Goal: Task Accomplishment & Management: Use online tool/utility

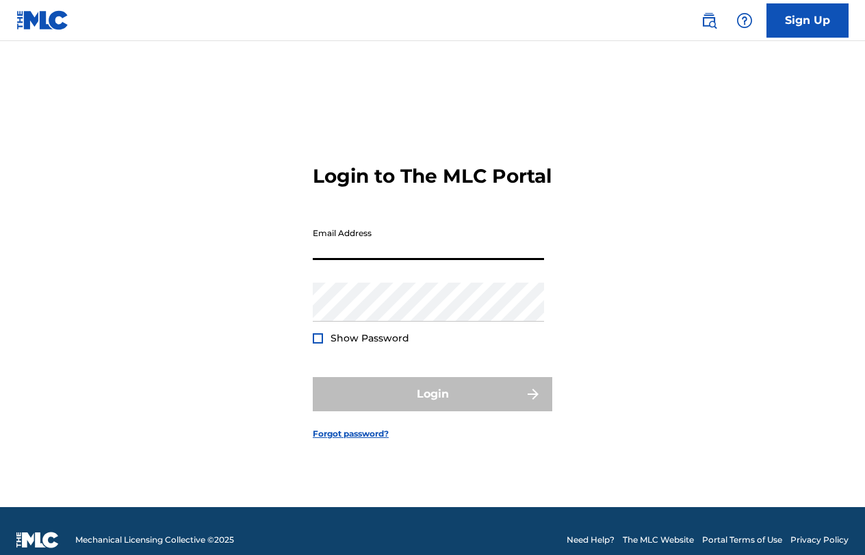
type input "[EMAIL_ADDRESS][DOMAIN_NAME]"
click at [432, 406] on button "Login" at bounding box center [432, 394] width 239 height 34
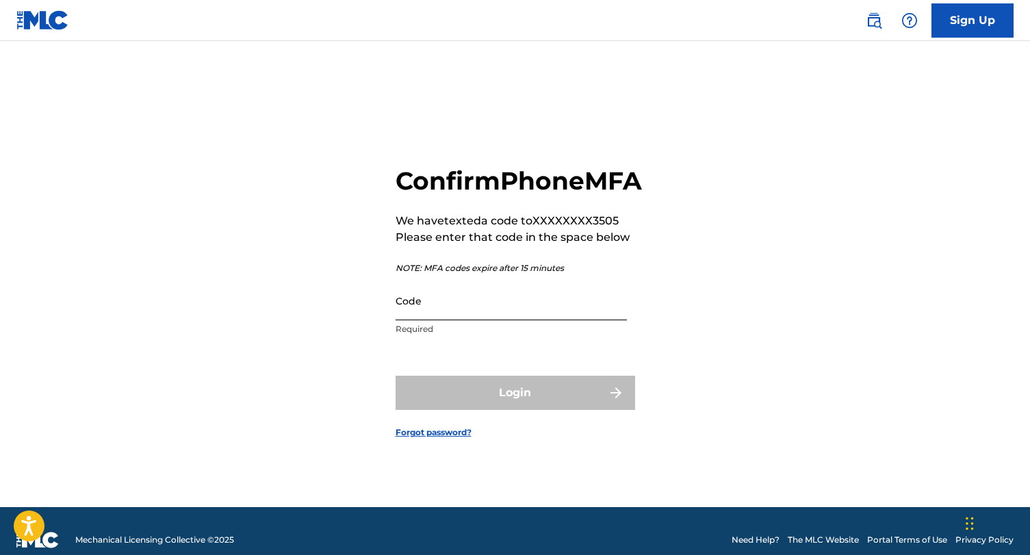
click at [455, 320] on input "Code" at bounding box center [510, 300] width 231 height 39
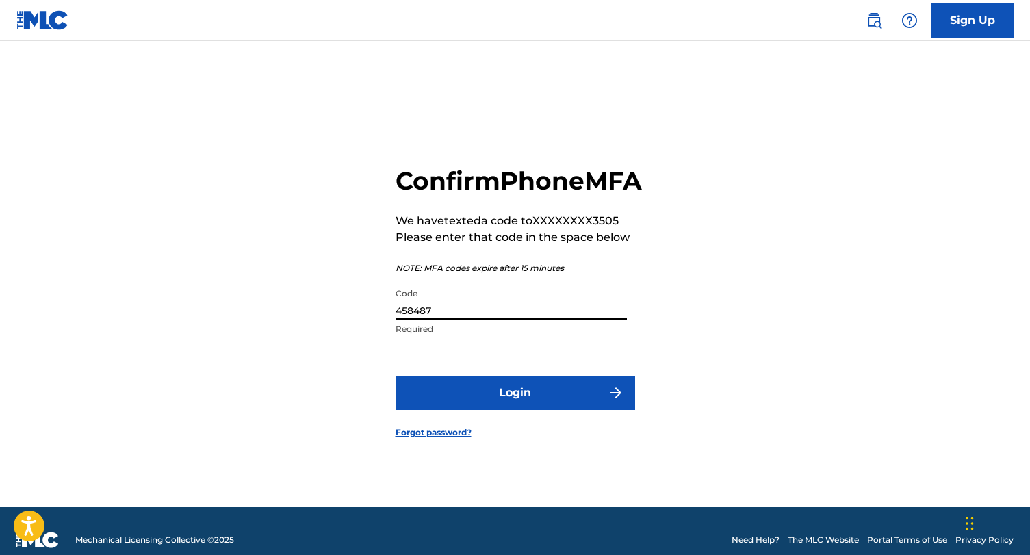
type input "458487"
click at [514, 408] on button "Login" at bounding box center [514, 393] width 239 height 34
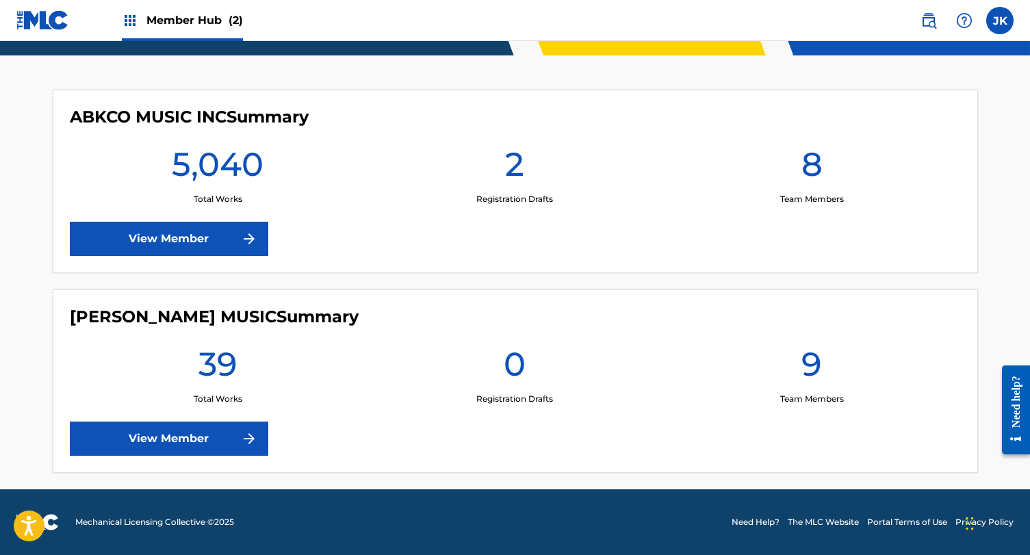
scroll to position [321, 0]
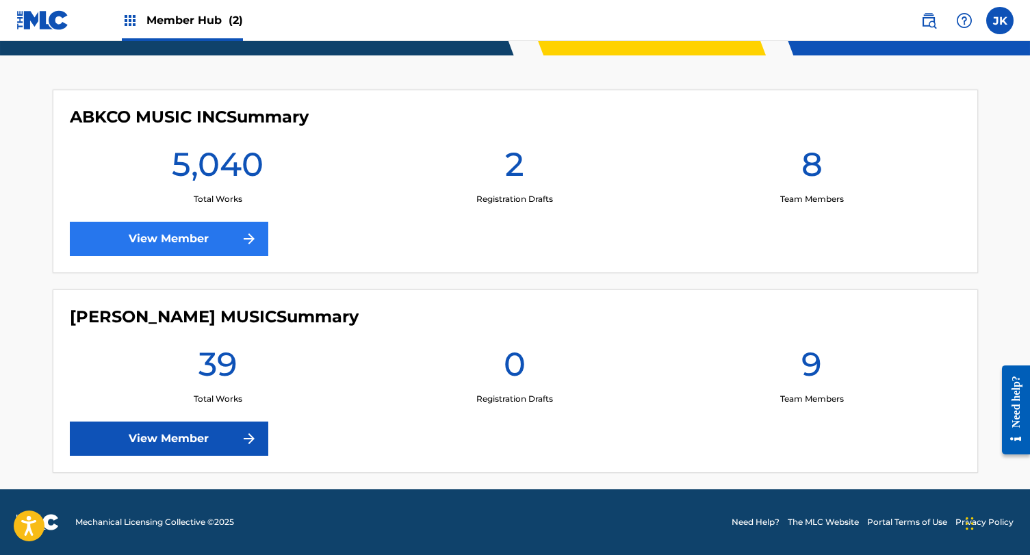
click at [217, 232] on link "View Member" at bounding box center [169, 239] width 198 height 34
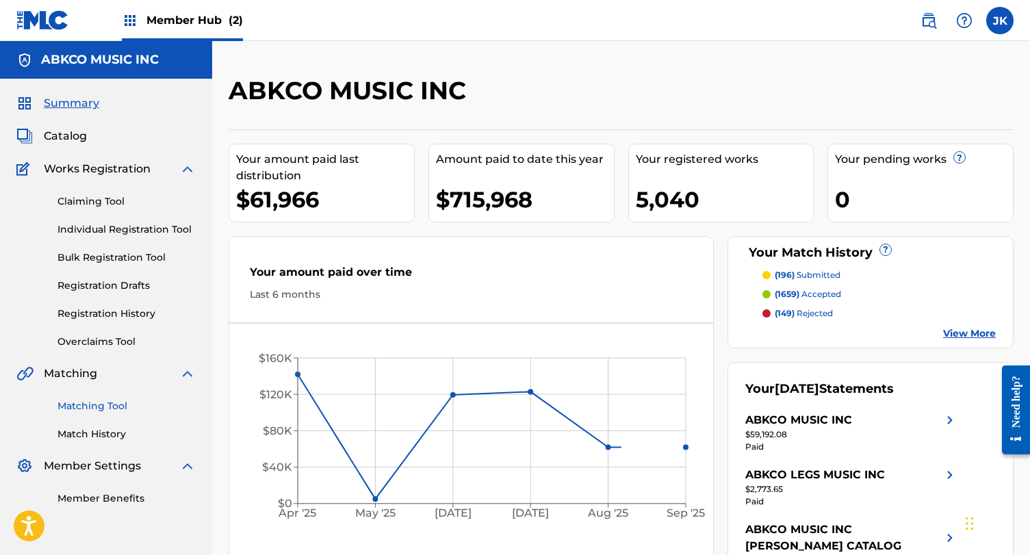
click at [109, 404] on link "Matching Tool" at bounding box center [126, 406] width 138 height 14
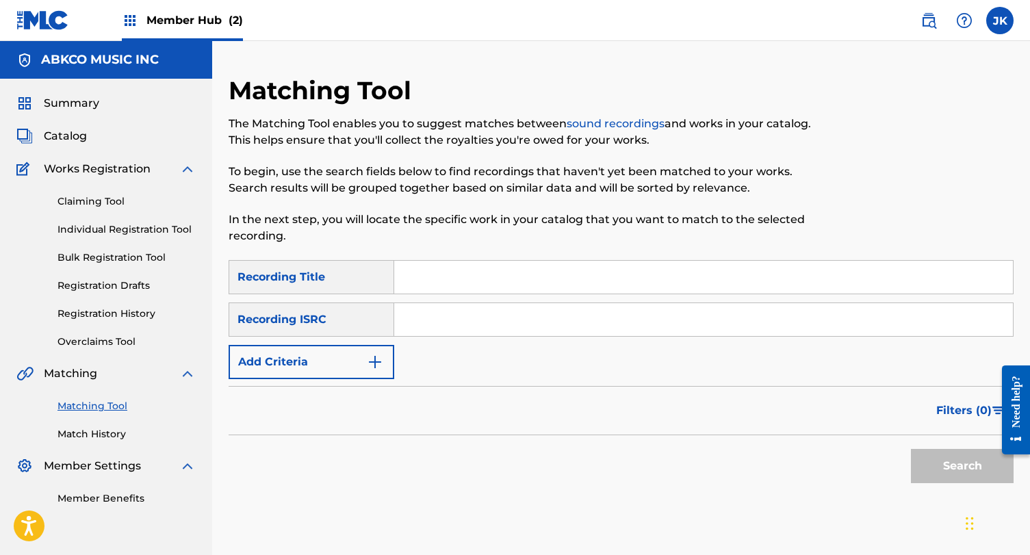
click at [479, 297] on div "SearchWithCriteriaa7d78489-88bf-404e-8d16-d46d8305d924 Recording Title SearchWi…" at bounding box center [621, 319] width 785 height 119
click at [450, 278] on input "Search Form" at bounding box center [703, 277] width 618 height 33
paste input "Monologue"
type input "Monologue"
click at [352, 352] on button "Add Criteria" at bounding box center [312, 362] width 166 height 34
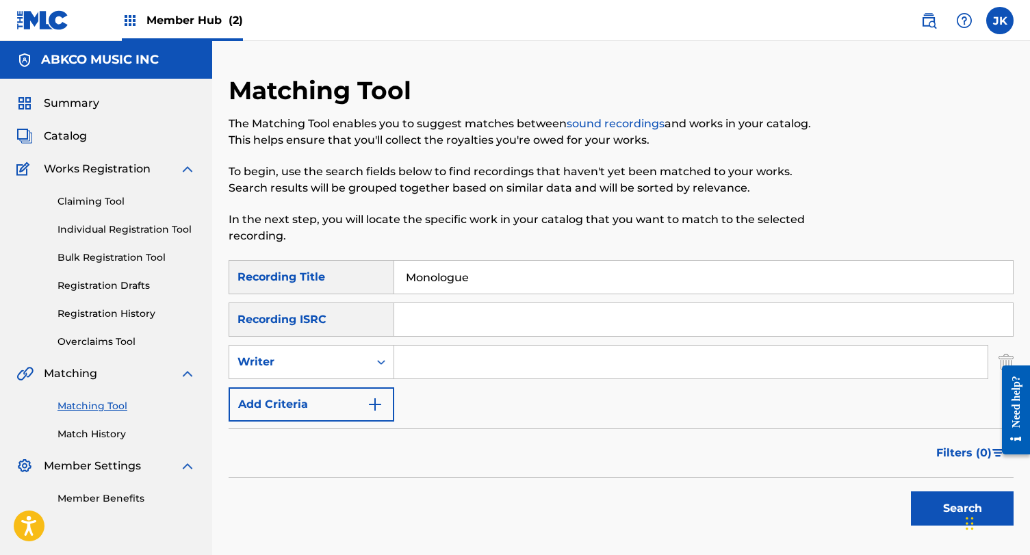
click at [431, 363] on input "Search Form" at bounding box center [690, 361] width 593 height 33
type input "[PERSON_NAME]"
click at [864, 508] on button "Search" at bounding box center [962, 508] width 103 height 34
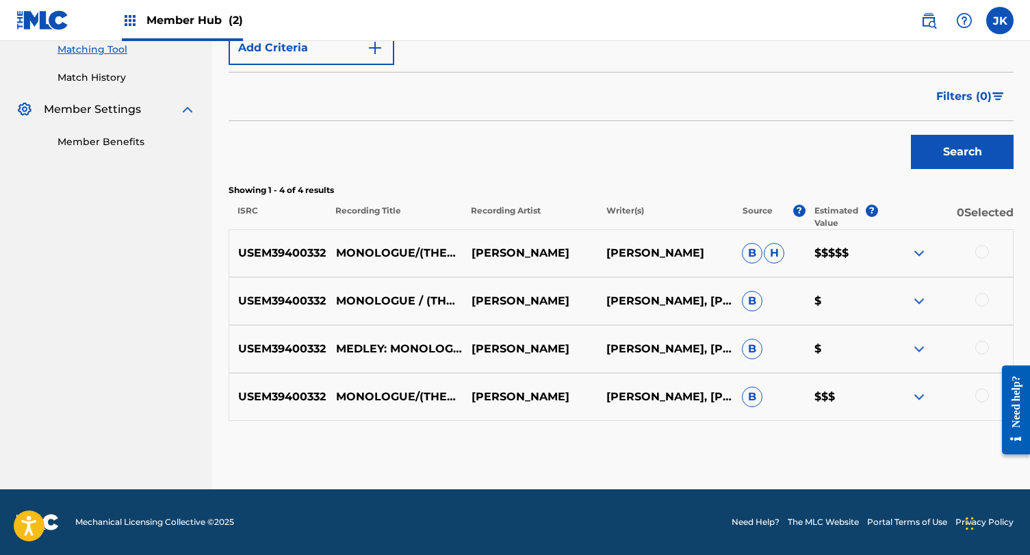
scroll to position [356, 0]
drag, startPoint x: 405, startPoint y: 267, endPoint x: 331, endPoint y: 238, distance: 79.5
click at [331, 238] on p "MONOLOGUE/(THEY LONG TO BE) CLOSE TO YOU" at bounding box center [393, 253] width 135 height 49
copy p "MONOLOGUE/(THEY LONG TO BE) CLOSE TO YOU"
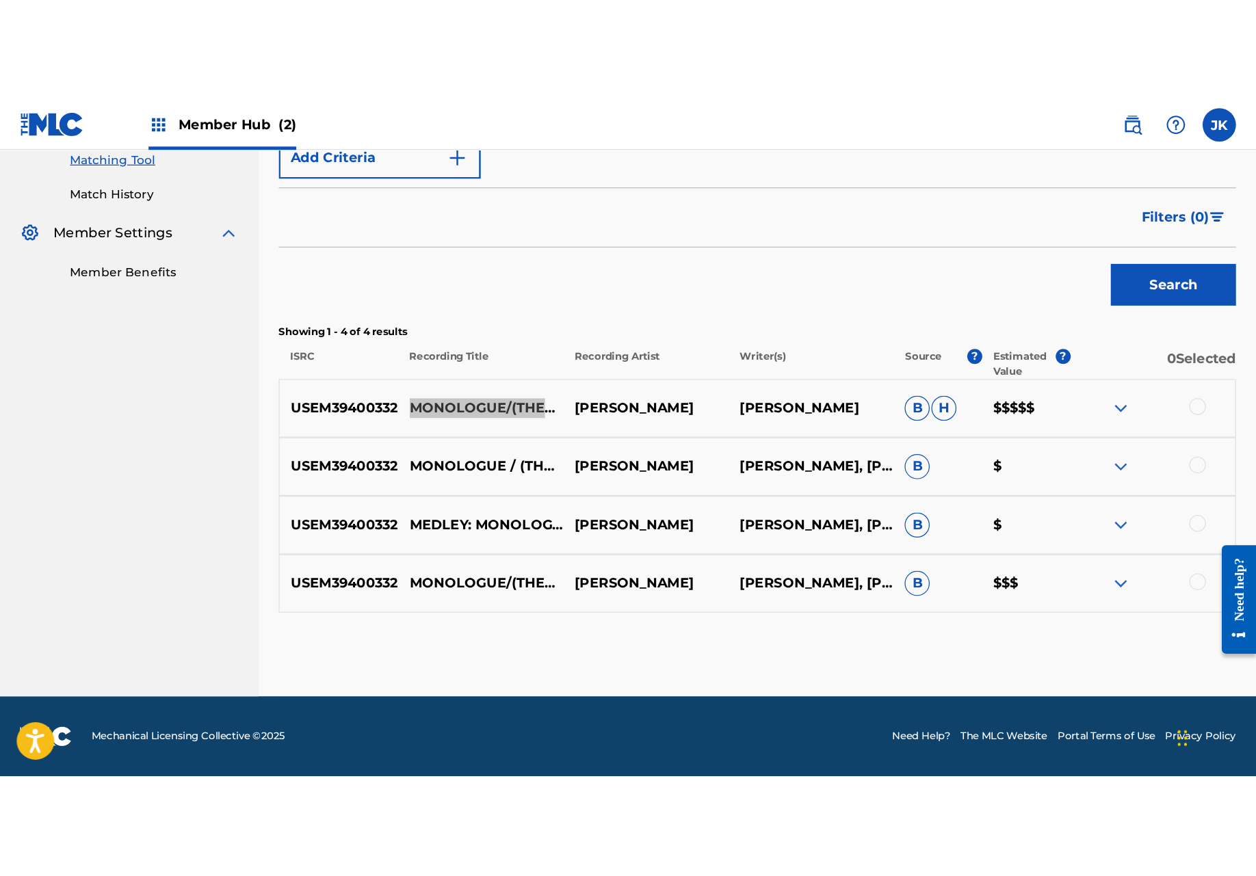
scroll to position [18, 0]
